Goal: Transaction & Acquisition: Purchase product/service

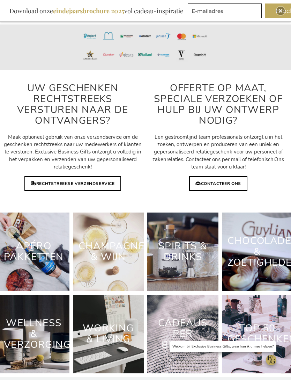
scroll to position [2090, 0]
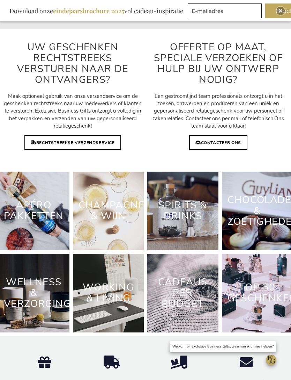
click at [98, 282] on link "Working & Living" at bounding box center [108, 292] width 51 height 24
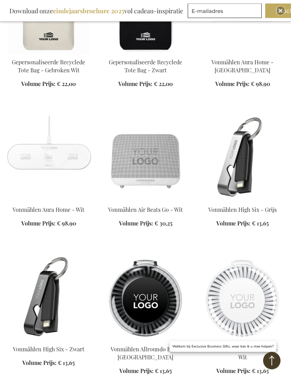
scroll to position [10726, 0]
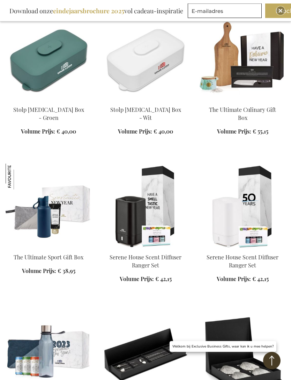
scroll to position [11884, 0]
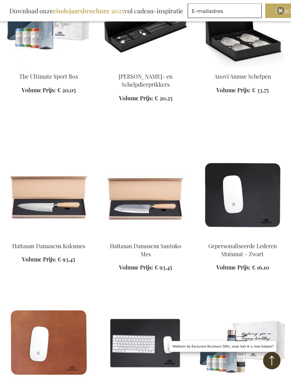
scroll to position [12210, 0]
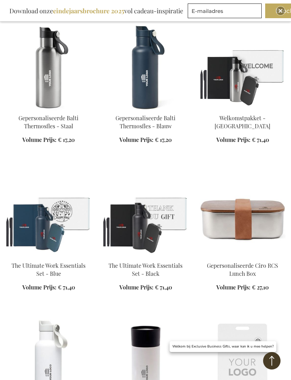
scroll to position [68, 0]
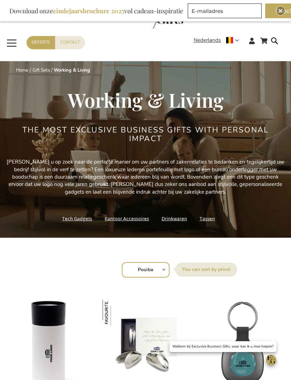
click at [11, 43] on span "Toggle Nav" at bounding box center [12, 43] width 13 height 16
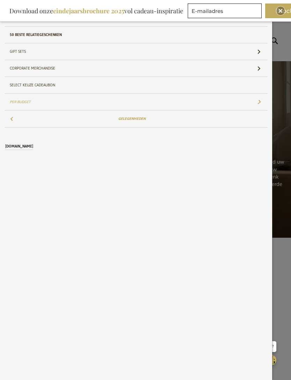
click at [19, 118] on link "Gelegenheden" at bounding box center [136, 118] width 263 height 16
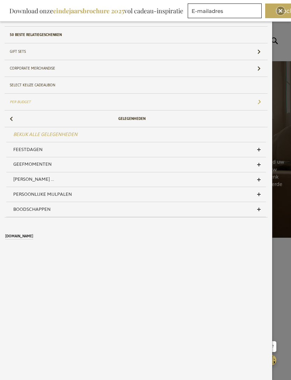
click at [21, 161] on span "Geefmomenten" at bounding box center [32, 163] width 38 height 9
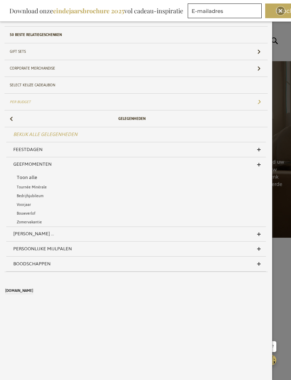
click at [21, 233] on span "[PERSON_NAME] ..." at bounding box center [33, 233] width 41 height 9
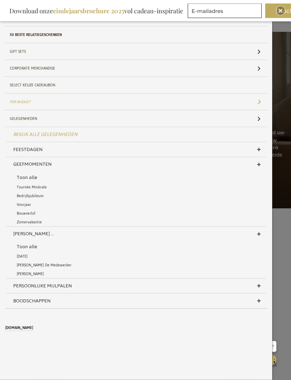
scroll to position [28, 0]
click at [20, 286] on span "Persoonlijke Mijlpalen" at bounding box center [42, 285] width 59 height 9
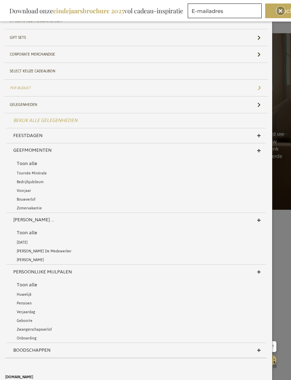
scroll to position [14, 0]
click at [20, 349] on span "Boodschappen" at bounding box center [31, 349] width 37 height 9
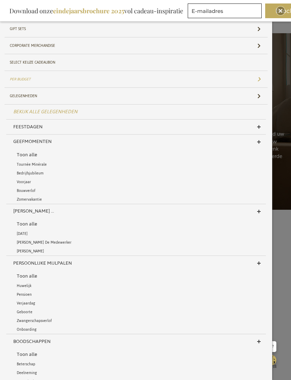
scroll to position [19, 0]
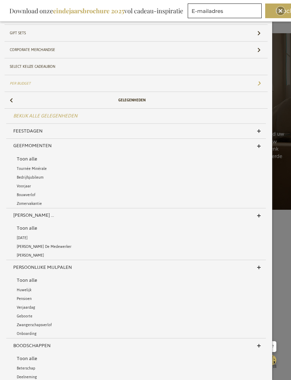
click at [20, 130] on span "Feestdagen" at bounding box center [27, 130] width 29 height 9
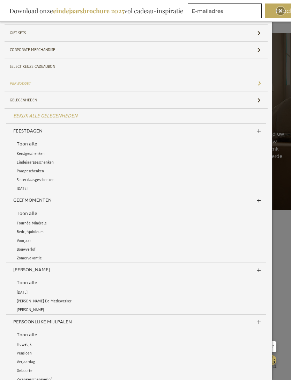
scroll to position [60, 0]
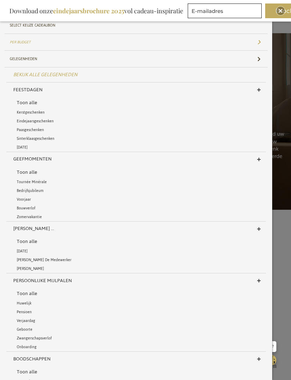
click at [25, 113] on span "Kerstgeschenken" at bounding box center [31, 112] width 28 height 7
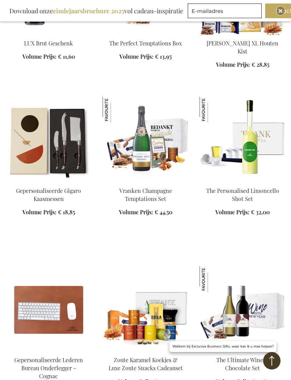
scroll to position [863, 0]
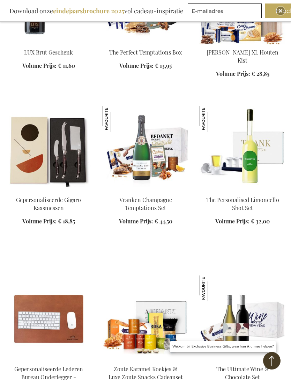
scroll to position [859, 0]
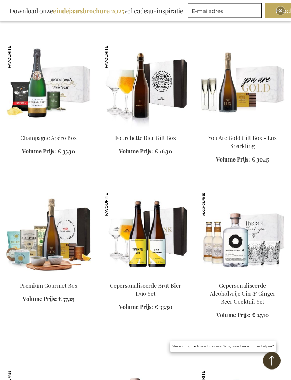
scroll to position [2016, 0]
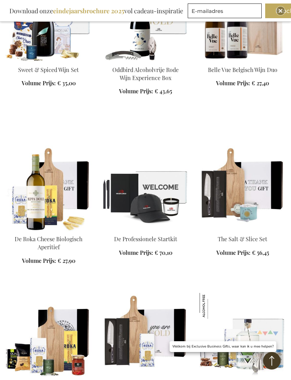
scroll to position [949, 0]
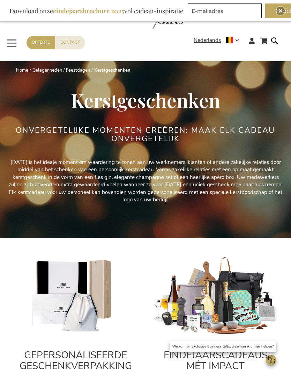
click at [277, 41] on form "Search Search" at bounding box center [276, 46] width 7 height 20
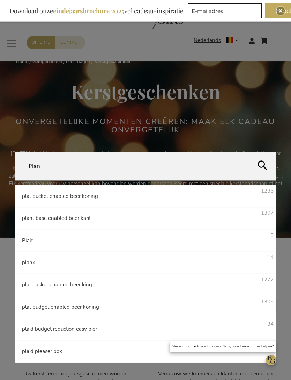
type input "Plank"
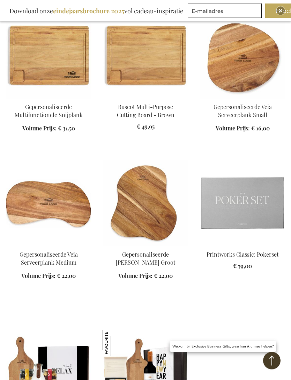
scroll to position [556, 0]
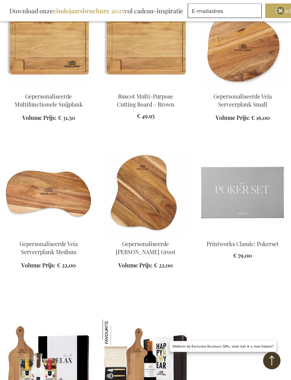
scroll to position [566, 0]
click at [128, 208] on img at bounding box center [146, 193] width 86 height 86
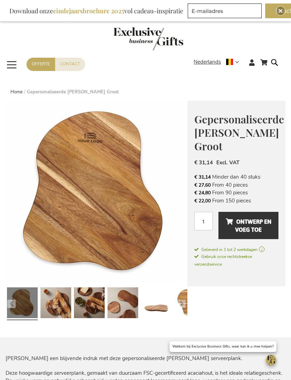
click at [251, 235] on span "Ontwerp en voeg toe" at bounding box center [249, 225] width 46 height 19
click at [274, 64] on form "Search Search" at bounding box center [276, 68] width 7 height 20
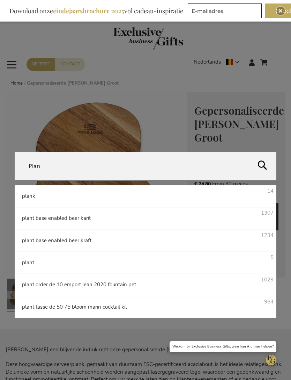
type input "Plank"
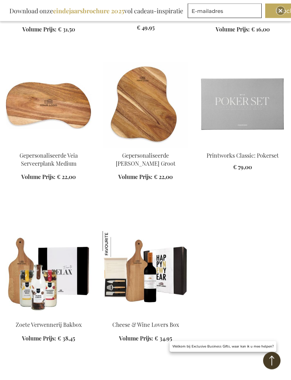
scroll to position [654, 0]
click at [137, 278] on img at bounding box center [146, 274] width 86 height 86
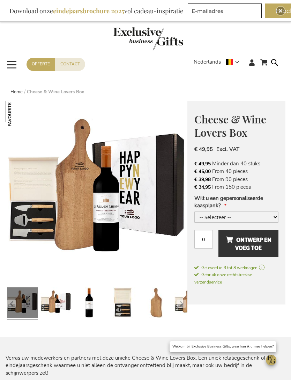
click at [248, 244] on span "Ontwerp en voeg toe" at bounding box center [249, 243] width 46 height 19
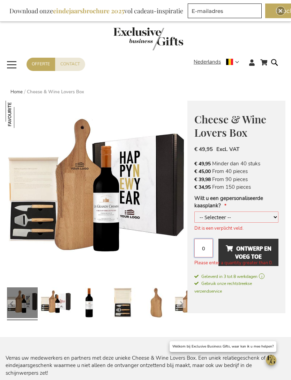
click at [204, 251] on input "0" at bounding box center [203, 247] width 19 height 19
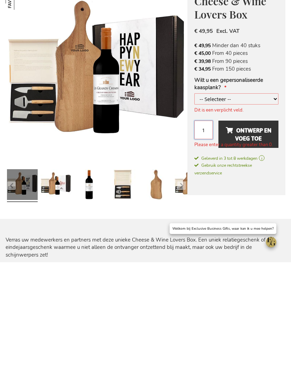
type input "1"
click at [244, 243] on span "Ontwerp en voeg toe" at bounding box center [249, 252] width 46 height 19
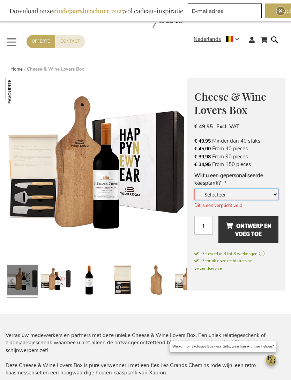
scroll to position [22, 0]
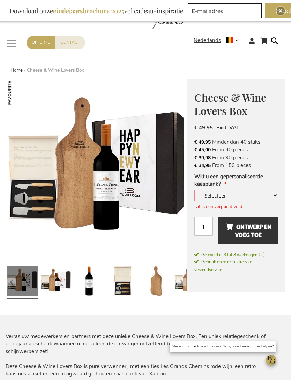
click at [243, 226] on span "Ontwerp en voeg toe" at bounding box center [249, 230] width 46 height 19
click at [242, 233] on span "Ontwerp en voeg toe" at bounding box center [249, 230] width 46 height 19
click at [238, 232] on span "Ontwerp en voeg toe" at bounding box center [249, 230] width 46 height 19
click at [272, 198] on select "-- Selecteer -- Ja, graag +€ 4,00 Nee, dank je" at bounding box center [236, 195] width 84 height 11
select select "1711"
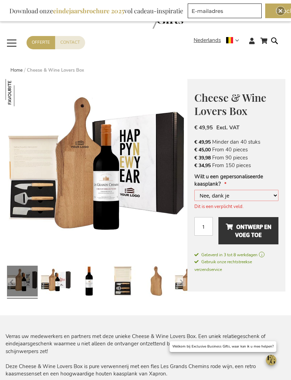
click at [242, 227] on span "Ontwerp en voeg toe" at bounding box center [249, 230] width 46 height 19
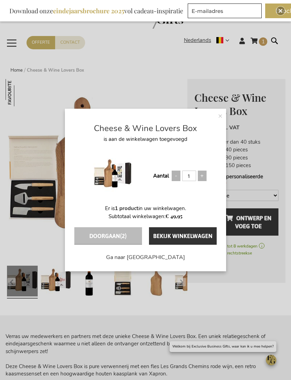
click at [219, 117] on span "×" at bounding box center [220, 115] width 5 height 10
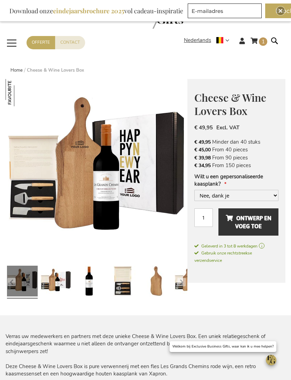
click at [275, 40] on form "Search Search" at bounding box center [276, 46] width 7 height 20
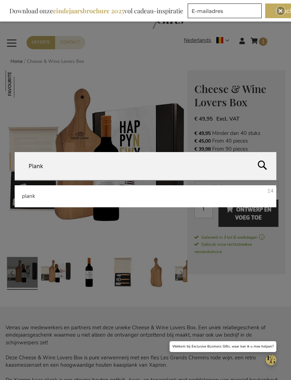
click at [27, 199] on span "plank" at bounding box center [28, 195] width 13 height 7
type input "plank"
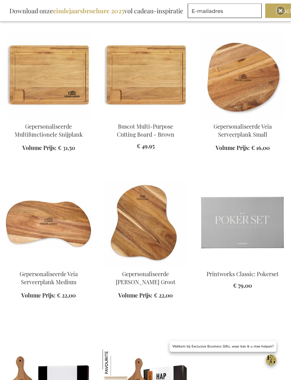
scroll to position [536, 0]
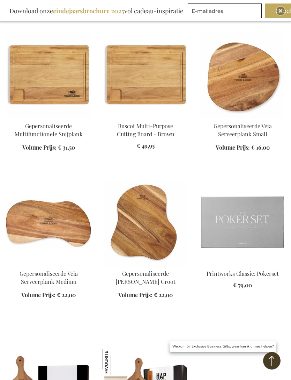
click at [137, 227] on img at bounding box center [146, 222] width 86 height 86
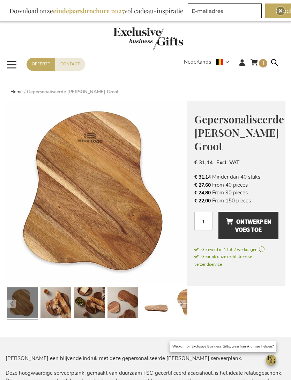
click at [252, 233] on span "Ontwerp en voeg toe" at bounding box center [249, 225] width 46 height 19
click at [220, 111] on span "×" at bounding box center [220, 110] width 5 height 10
click at [279, 61] on form "Search Search" at bounding box center [276, 68] width 7 height 20
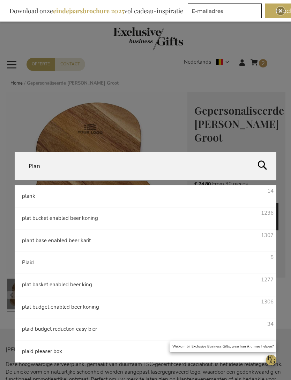
type input "Plank"
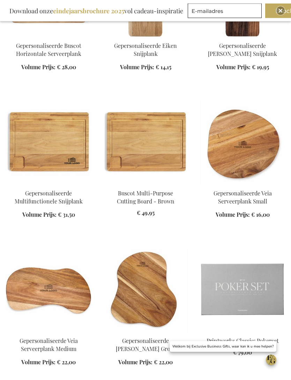
scroll to position [690, 0]
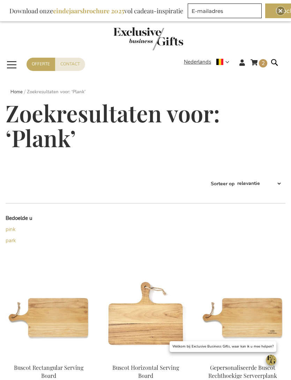
click at [276, 64] on form "Search Plank Search" at bounding box center [276, 68] width 7 height 20
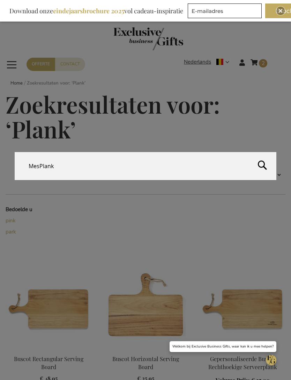
click at [60, 170] on input "MesPlank" at bounding box center [146, 166] width 262 height 28
click at [61, 175] on input "MesPlank" at bounding box center [146, 166] width 262 height 28
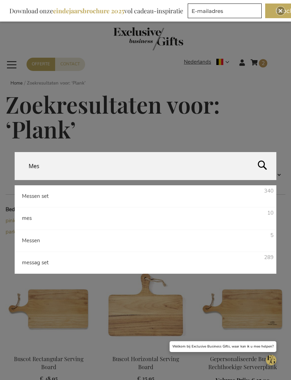
click at [22, 244] on span "Messen" at bounding box center [31, 240] width 18 height 7
type input "Messen"
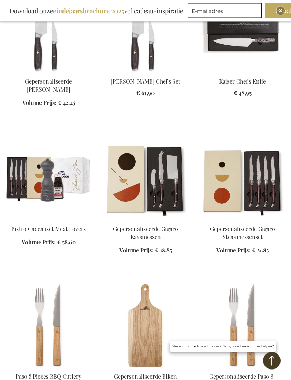
scroll to position [275, 0]
click at [125, 186] on img at bounding box center [146, 178] width 86 height 86
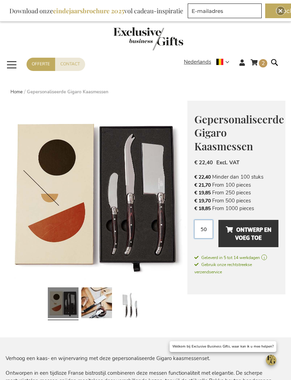
click at [206, 229] on input "50" at bounding box center [203, 229] width 19 height 19
type input "5"
type input "1"
click at [257, 228] on span "Ontwerp en voeg toe" at bounding box center [249, 233] width 46 height 19
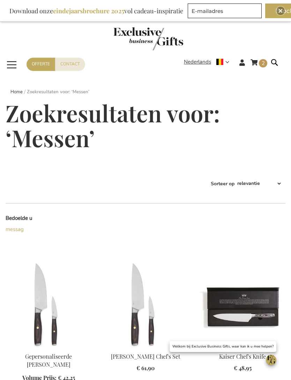
click at [253, 63] on link "Winkelwagen 2 2 items" at bounding box center [259, 64] width 17 height 12
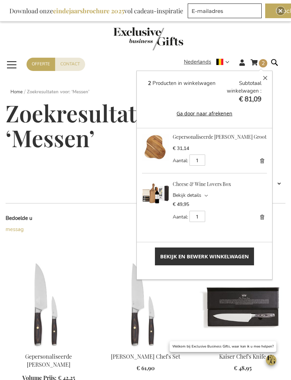
click at [279, 63] on form "Search Messen Search" at bounding box center [276, 68] width 7 height 20
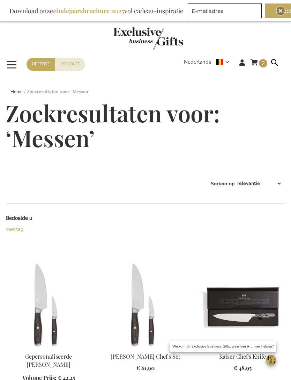
click at [277, 63] on form "Search Messen Search" at bounding box center [276, 68] width 7 height 20
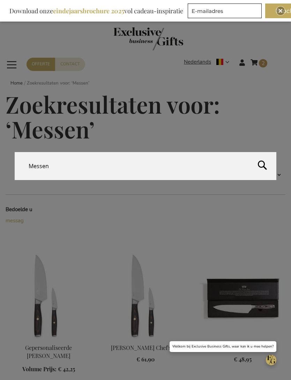
click at [57, 173] on input "Messen" at bounding box center [146, 166] width 262 height 28
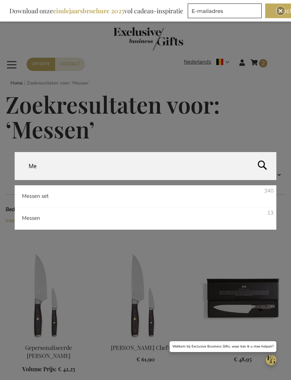
type input "M"
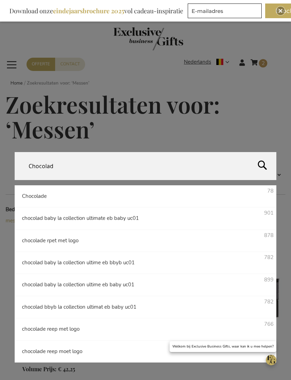
type input "Chocolade"
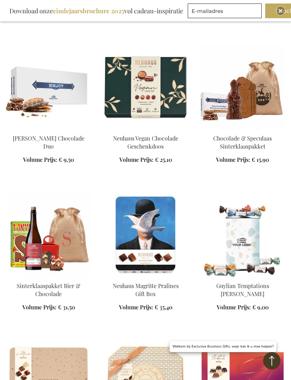
scroll to position [273, 0]
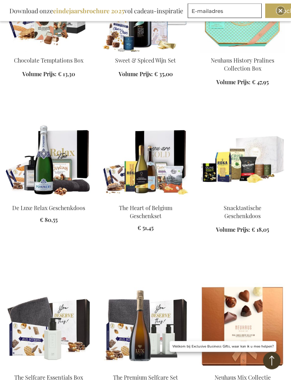
scroll to position [1278, 0]
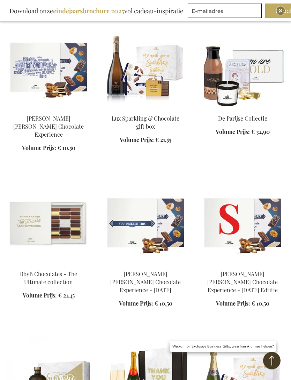
scroll to position [1676, 0]
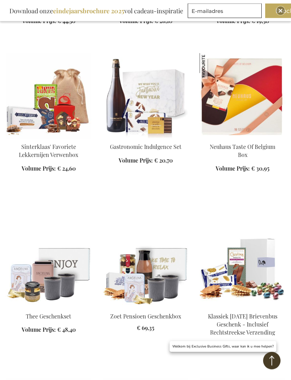
scroll to position [2580, 0]
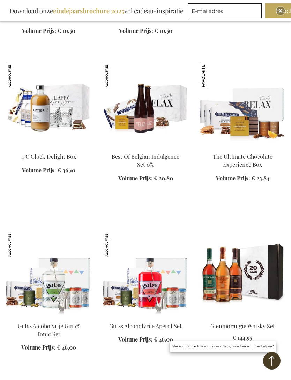
scroll to position [3824, 0]
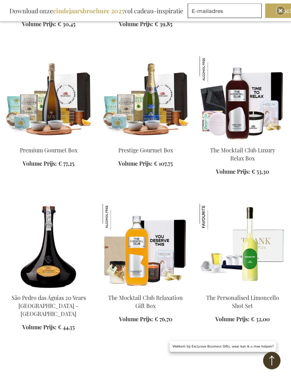
scroll to position [4292, 0]
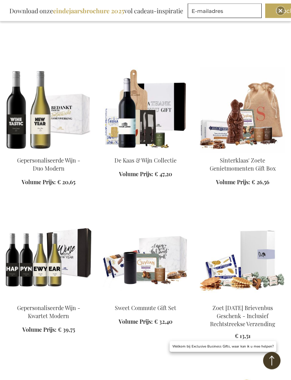
scroll to position [4611, 0]
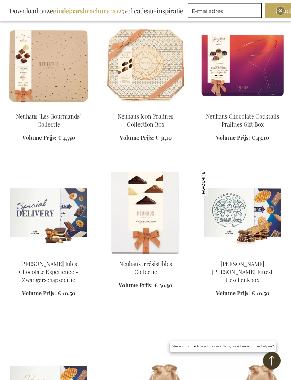
scroll to position [587, 0]
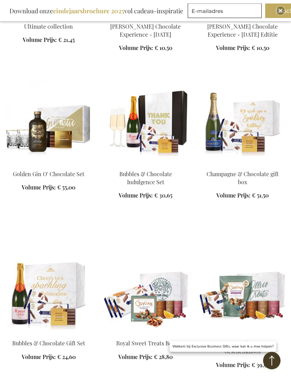
scroll to position [1931, 0]
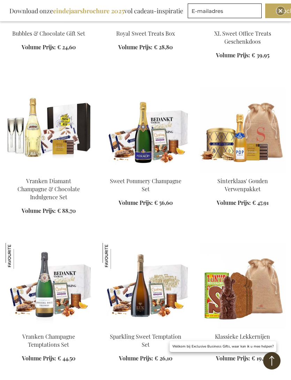
scroll to position [2241, 0]
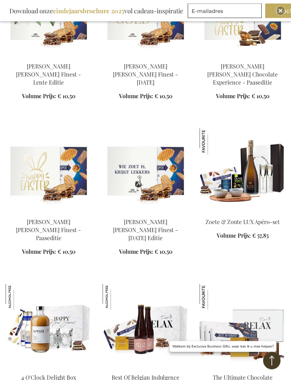
scroll to position [3601, 0]
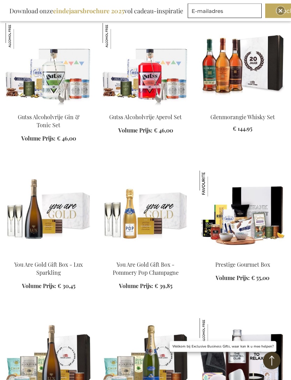
scroll to position [4031, 0]
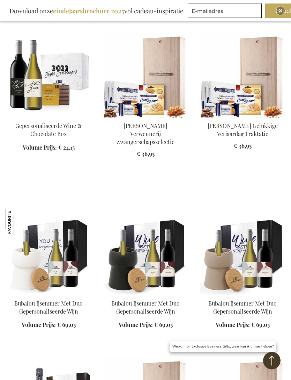
scroll to position [5093, 0]
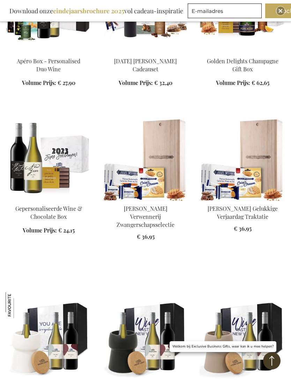
scroll to position [5008, 0]
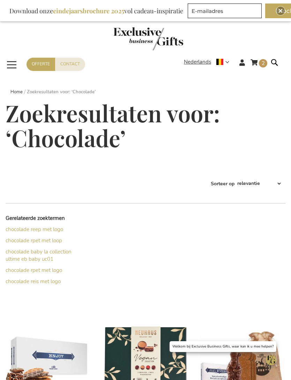
click at [276, 61] on form "Search Chocolade Search" at bounding box center [276, 68] width 7 height 20
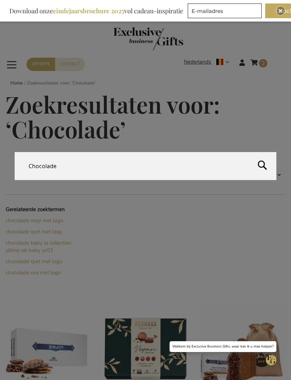
click at [73, 174] on input "Chocolade" at bounding box center [146, 166] width 262 height 28
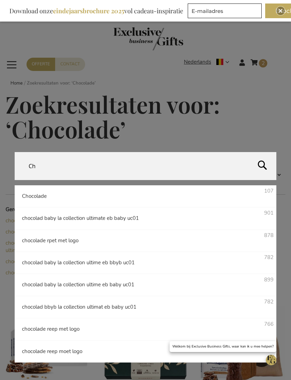
type input "C"
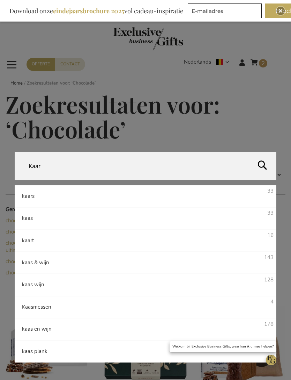
type input "Kaars"
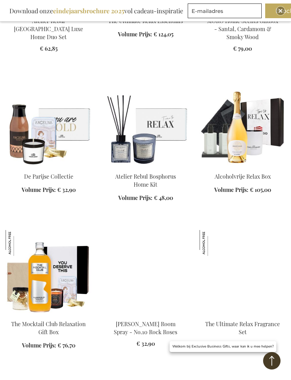
scroll to position [1576, 0]
